Goal: Information Seeking & Learning: Learn about a topic

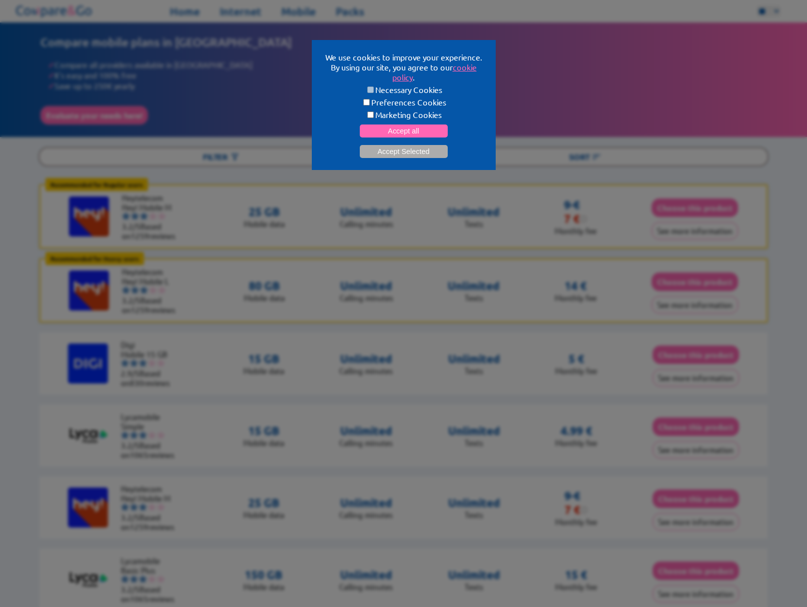
click at [380, 151] on button "Accept Selected" at bounding box center [404, 151] width 88 height 13
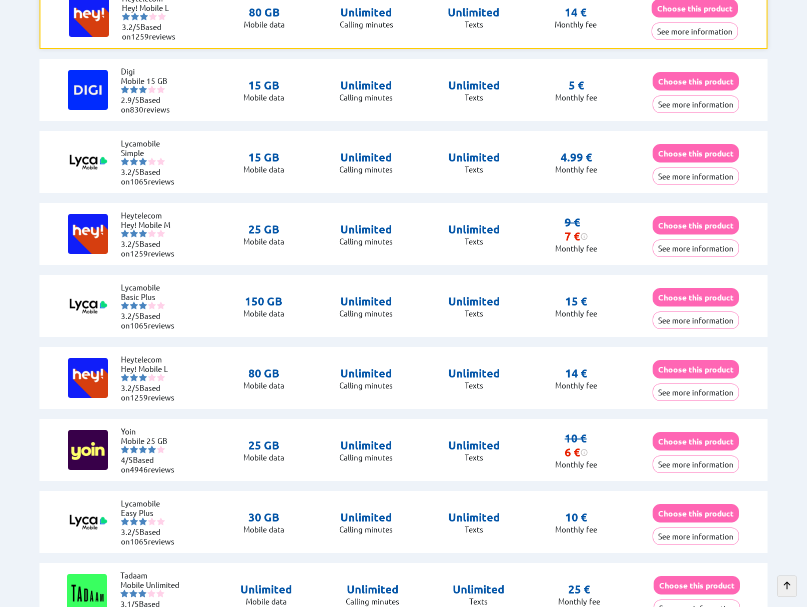
scroll to position [300, 0]
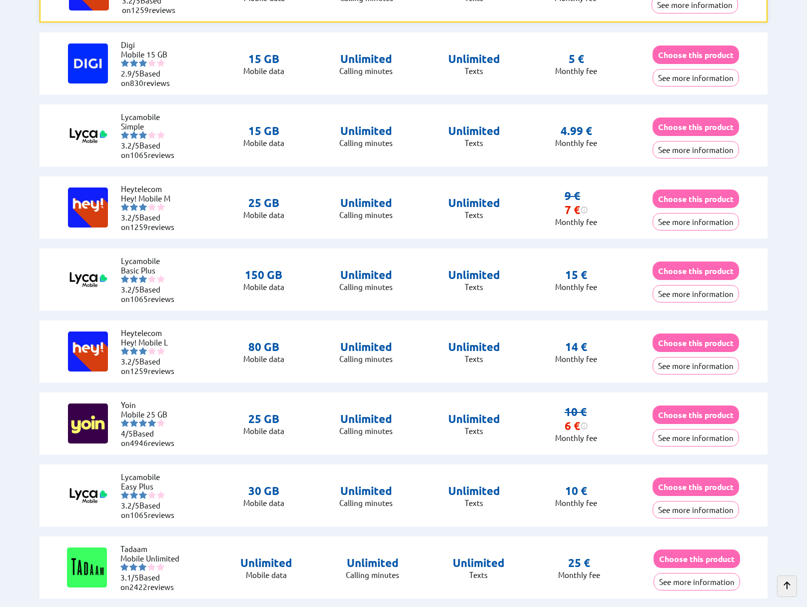
click at [676, 439] on button "See more information" at bounding box center [696, 437] width 86 height 17
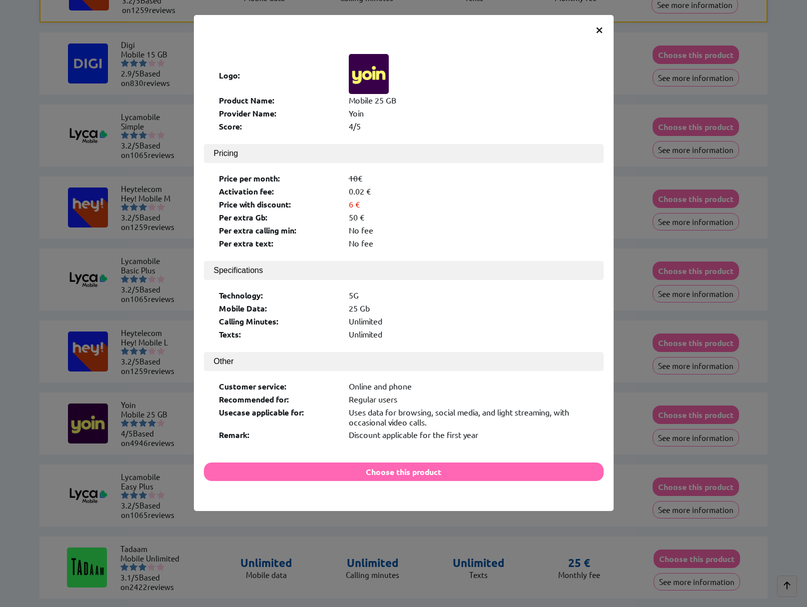
click at [599, 30] on span "×" at bounding box center [599, 29] width 8 height 18
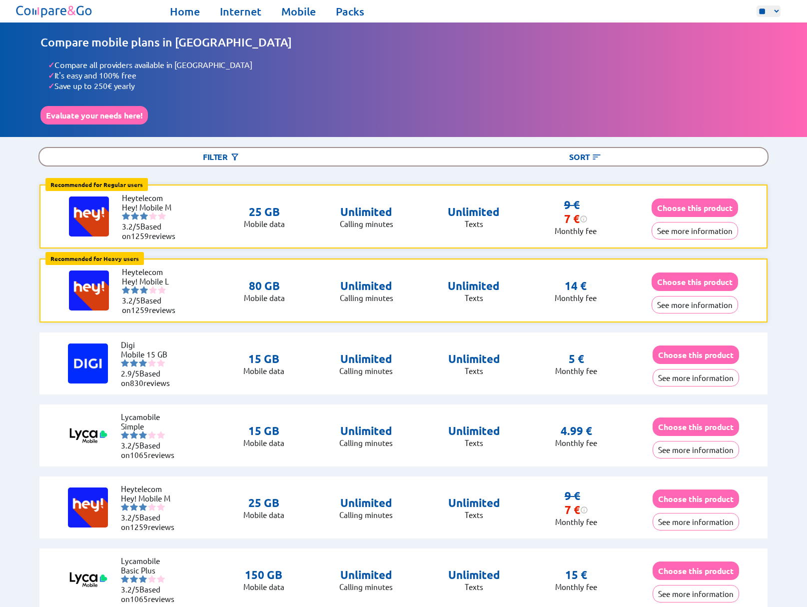
click at [304, 8] on link "Mobile" at bounding box center [298, 11] width 34 height 14
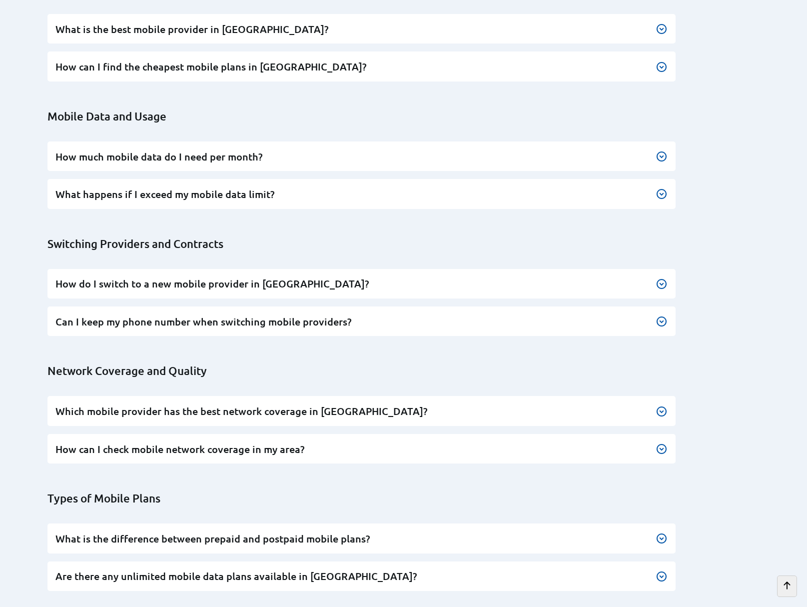
scroll to position [300, 0]
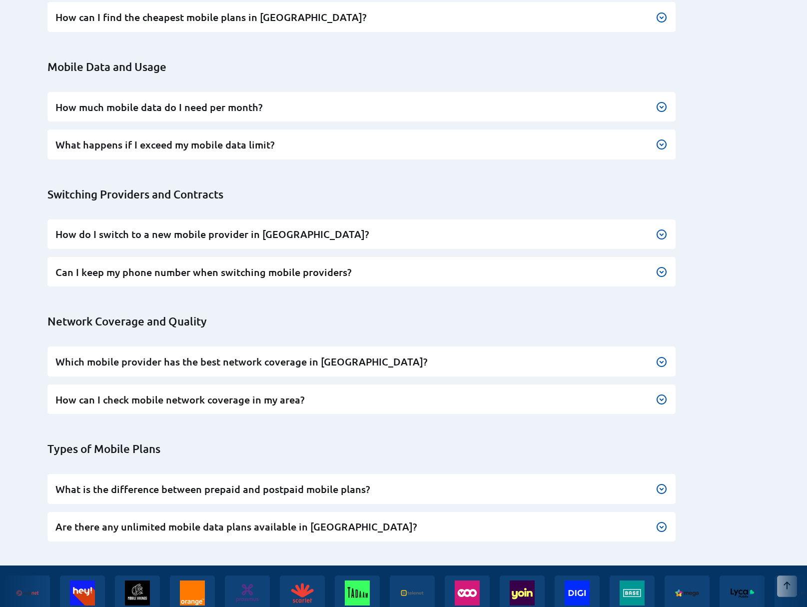
click at [378, 482] on h3 "What is the difference between prepaid and postpaid mobile plans?" at bounding box center [361, 488] width 612 height 13
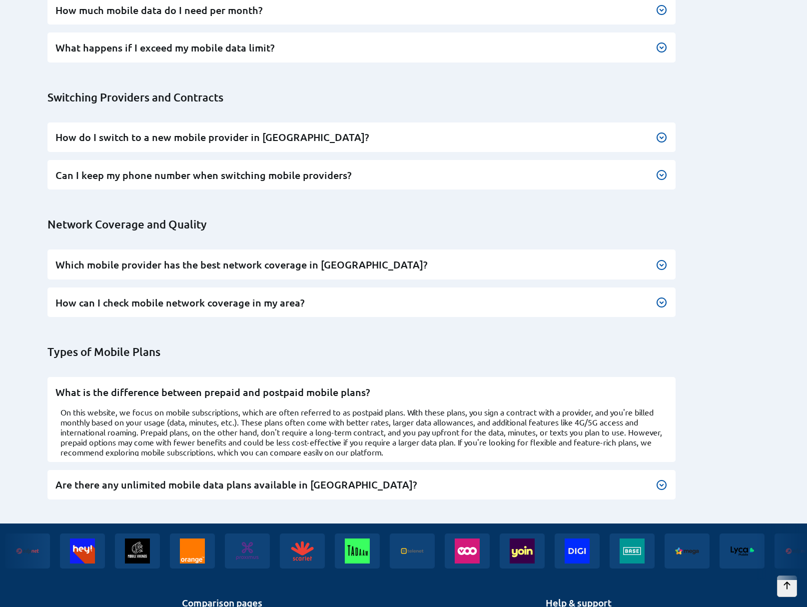
scroll to position [400, 0]
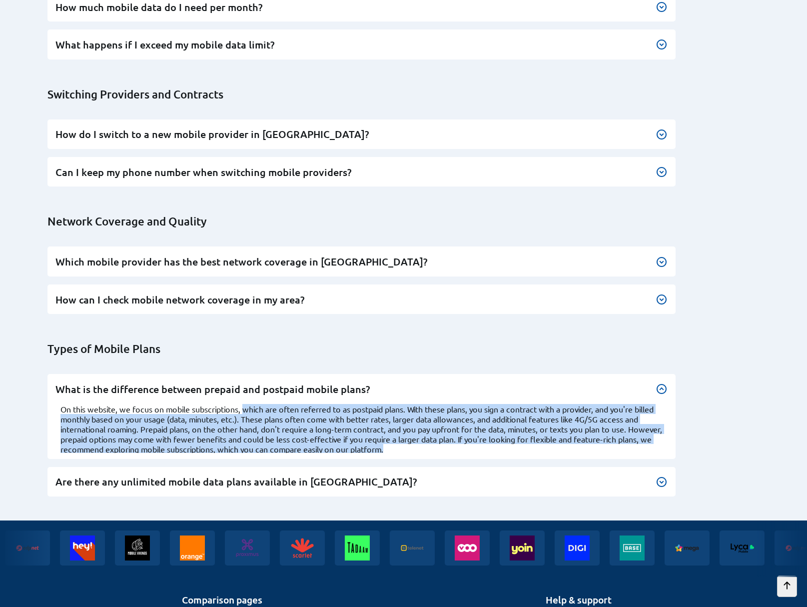
drag, startPoint x: 245, startPoint y: 387, endPoint x: 672, endPoint y: 422, distance: 428.3
click at [672, 422] on div "What is the difference between prepaid and postpaid mobile plans? On this websi…" at bounding box center [361, 416] width 628 height 84
